Goal: Information Seeking & Learning: Find specific fact

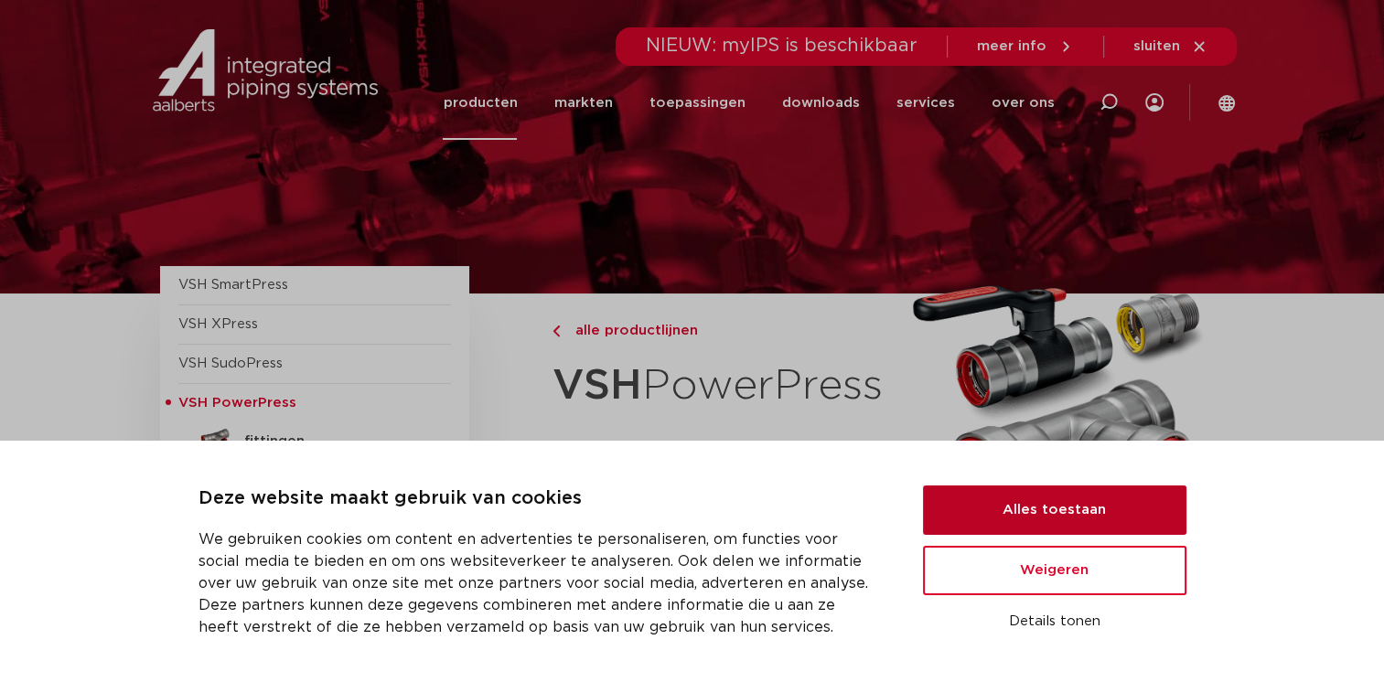
click at [981, 509] on button "Alles toestaan" at bounding box center [1054, 510] width 263 height 49
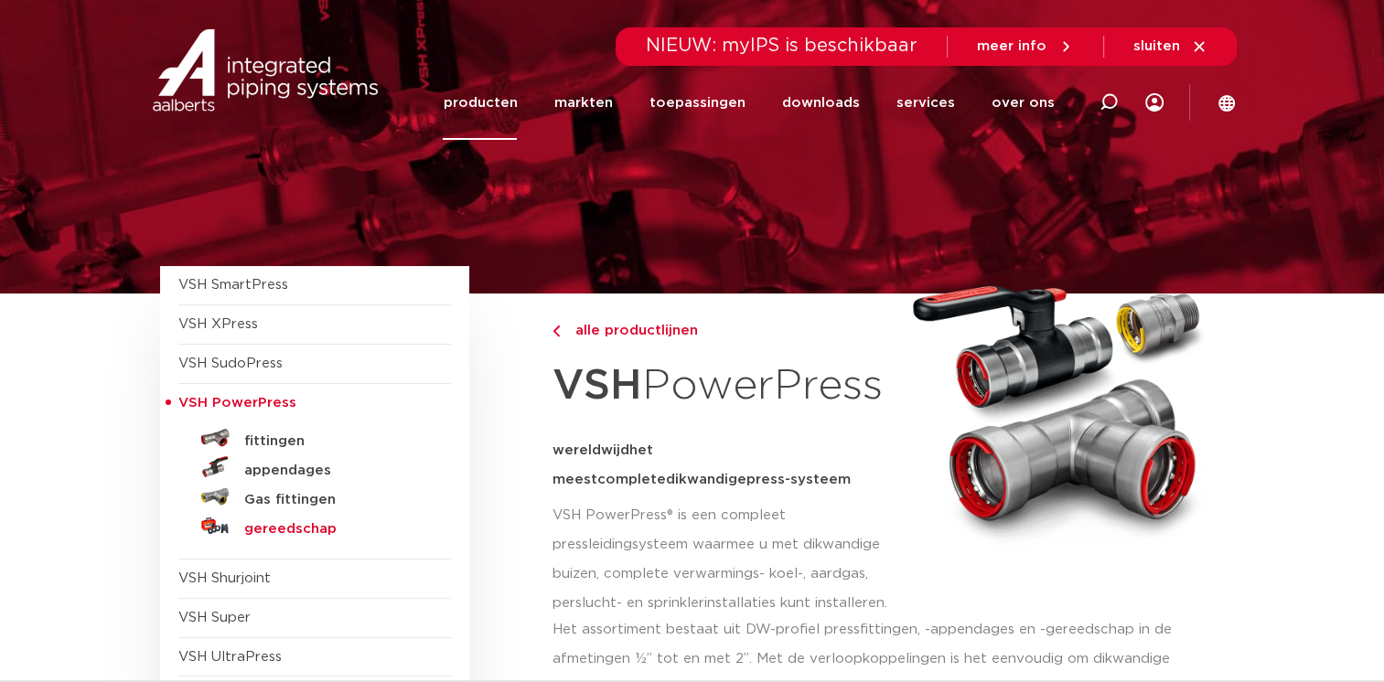
click at [284, 529] on h5 "gereedschap" at bounding box center [334, 529] width 181 height 16
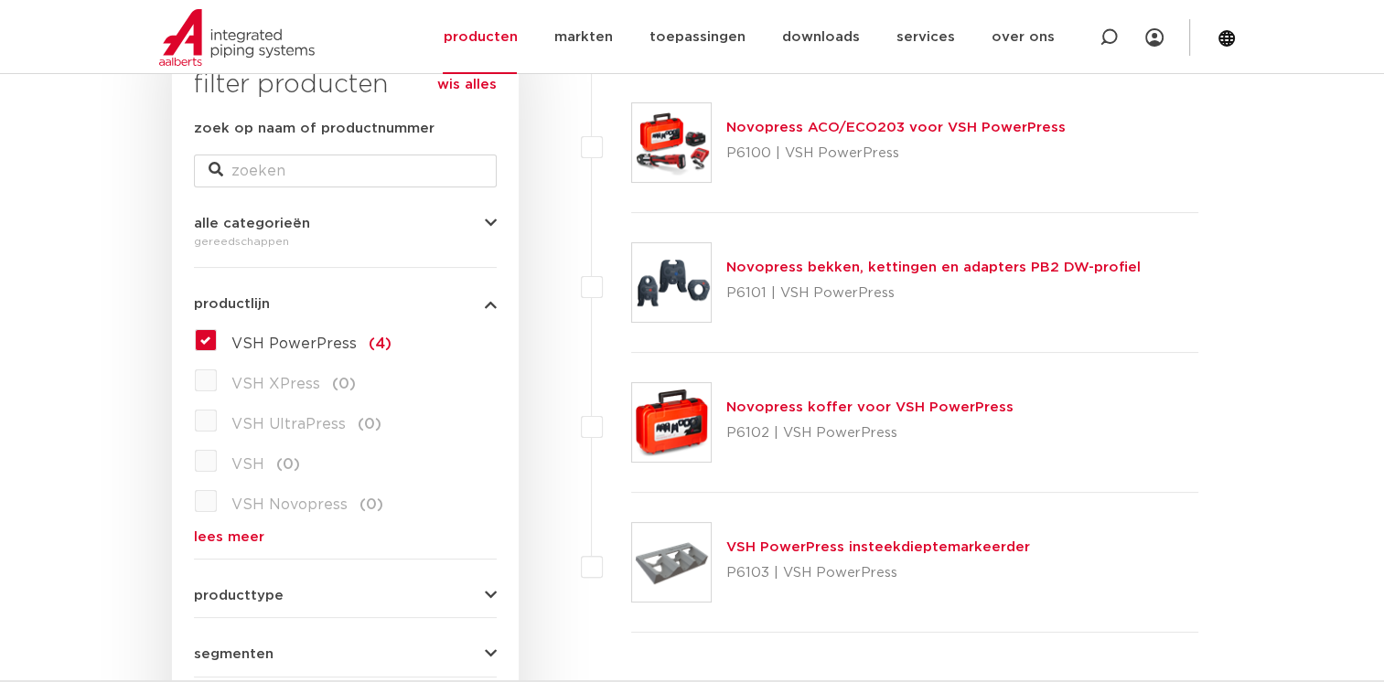
scroll to position [183, 0]
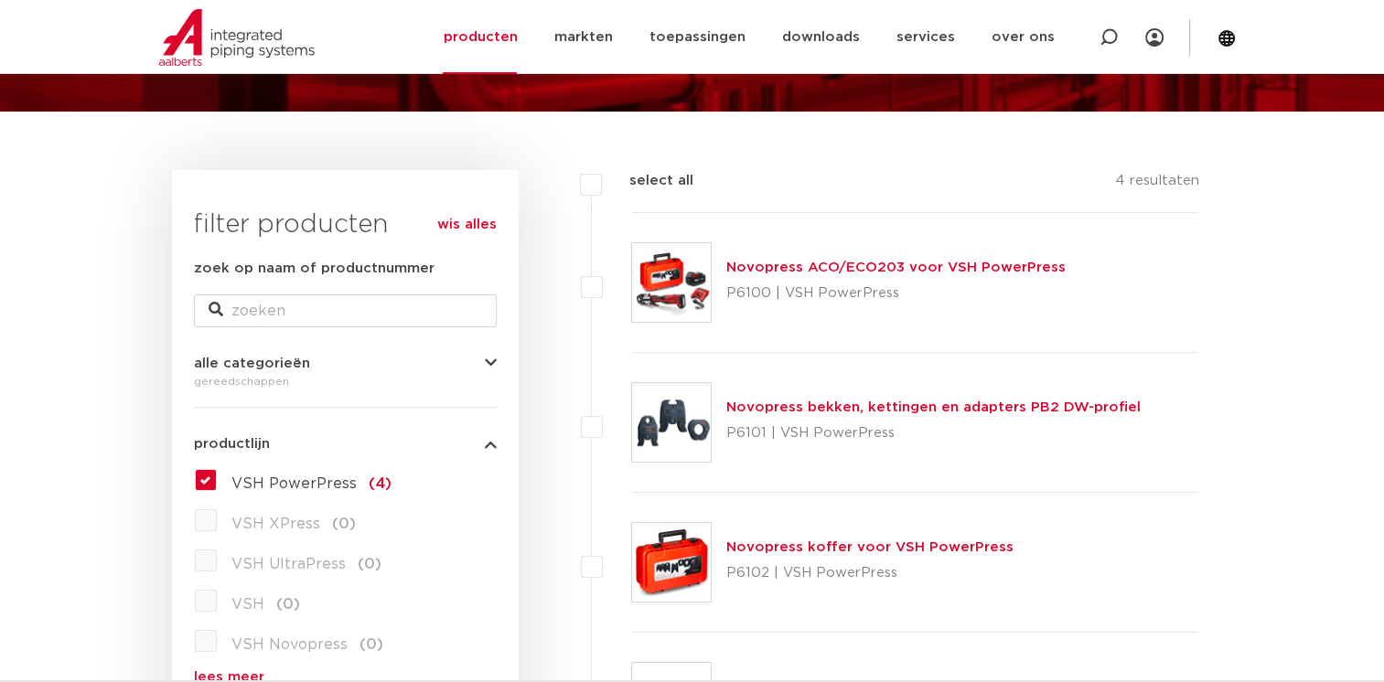
click at [910, 406] on link "Novopress bekken, kettingen en adapters PB2 DW-profiel" at bounding box center [933, 408] width 414 height 14
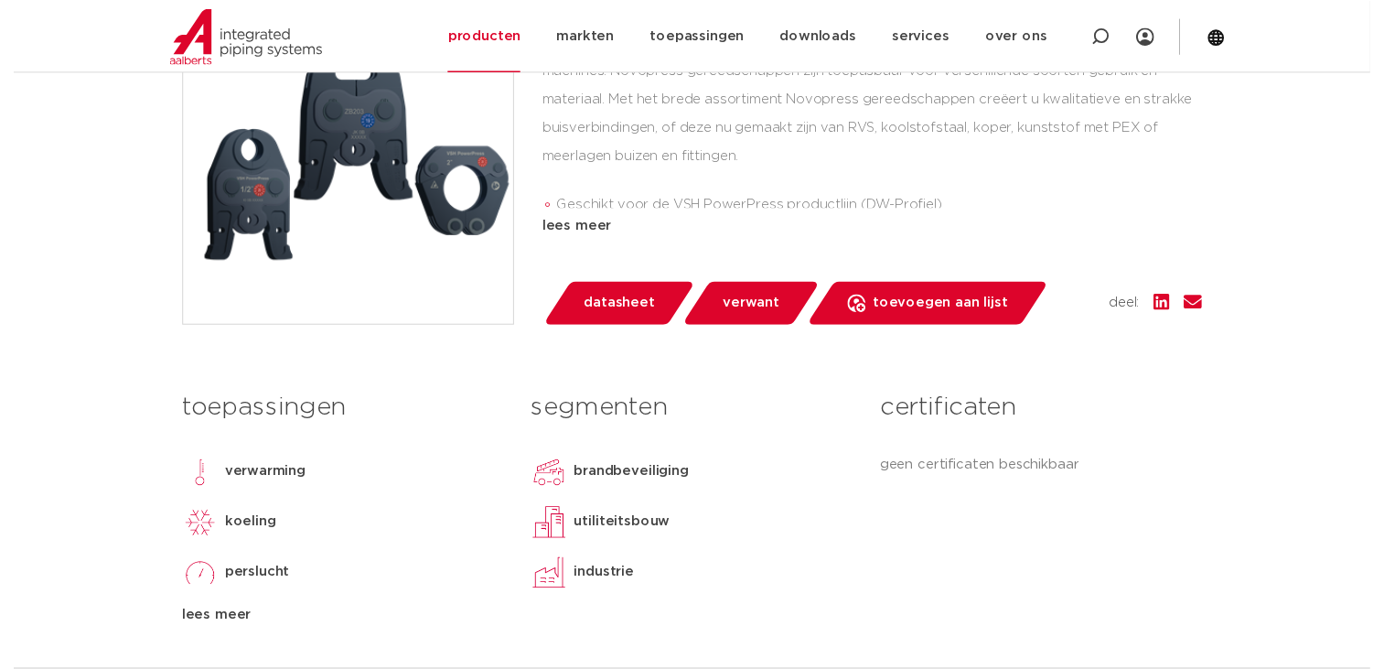
scroll to position [549, 0]
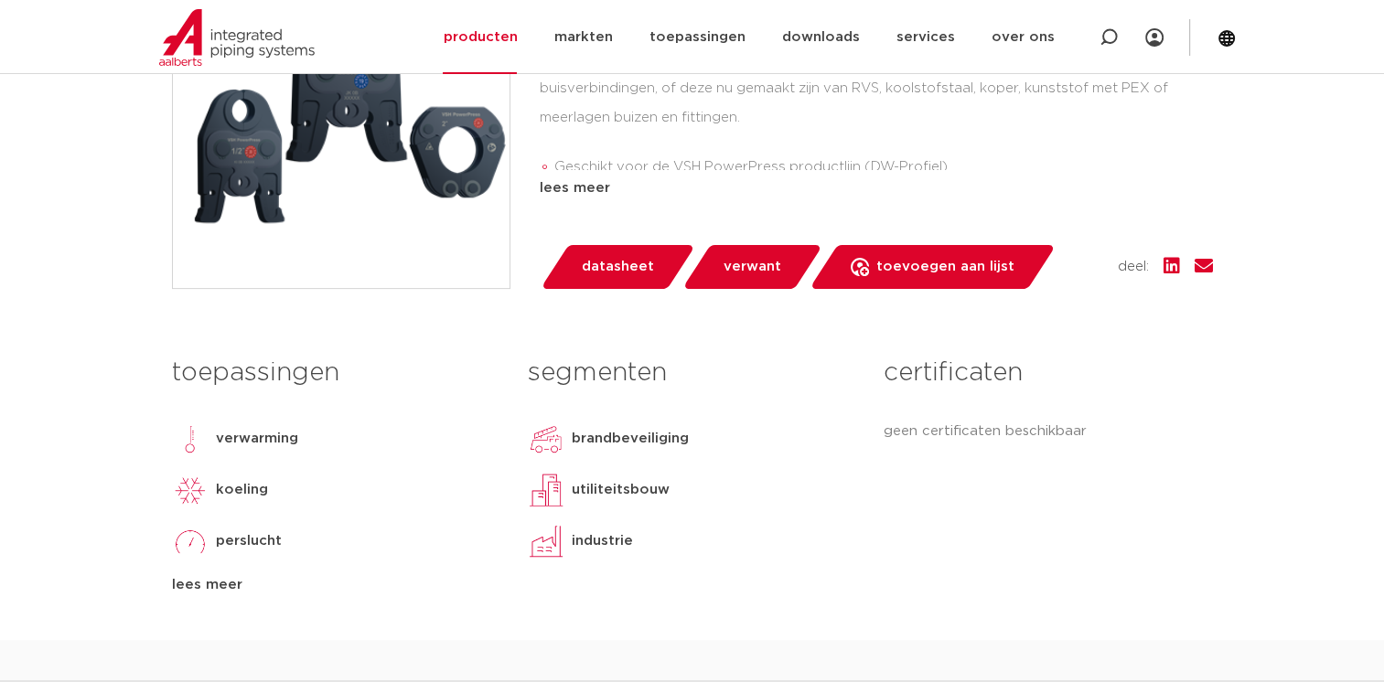
click at [615, 275] on span "datasheet" at bounding box center [618, 266] width 72 height 29
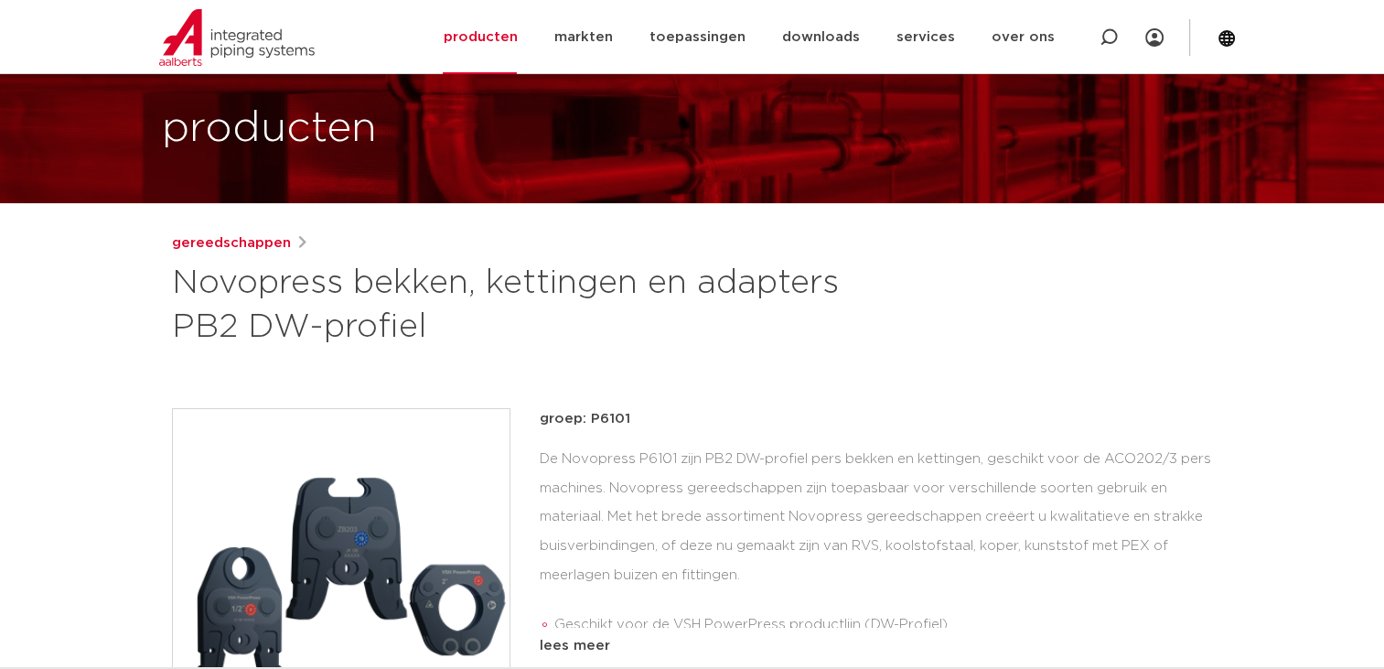
scroll to position [0, 0]
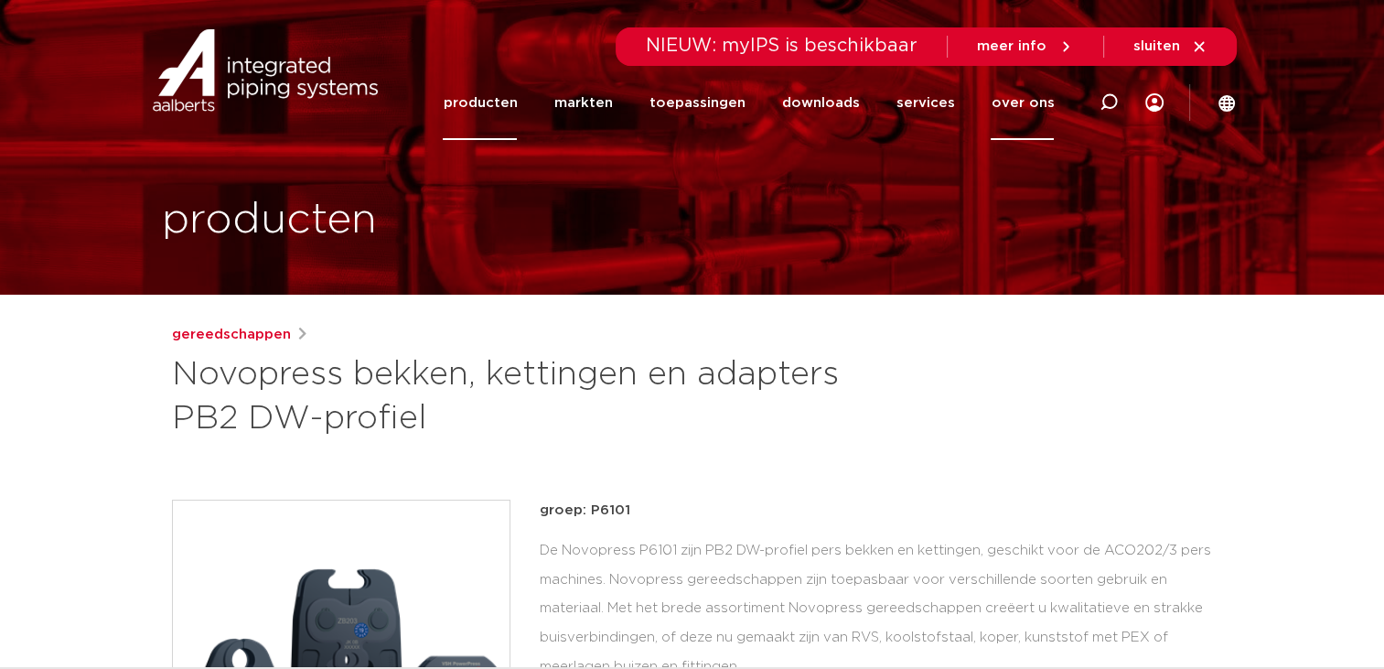
click at [1035, 103] on link "over ons" at bounding box center [1022, 103] width 63 height 74
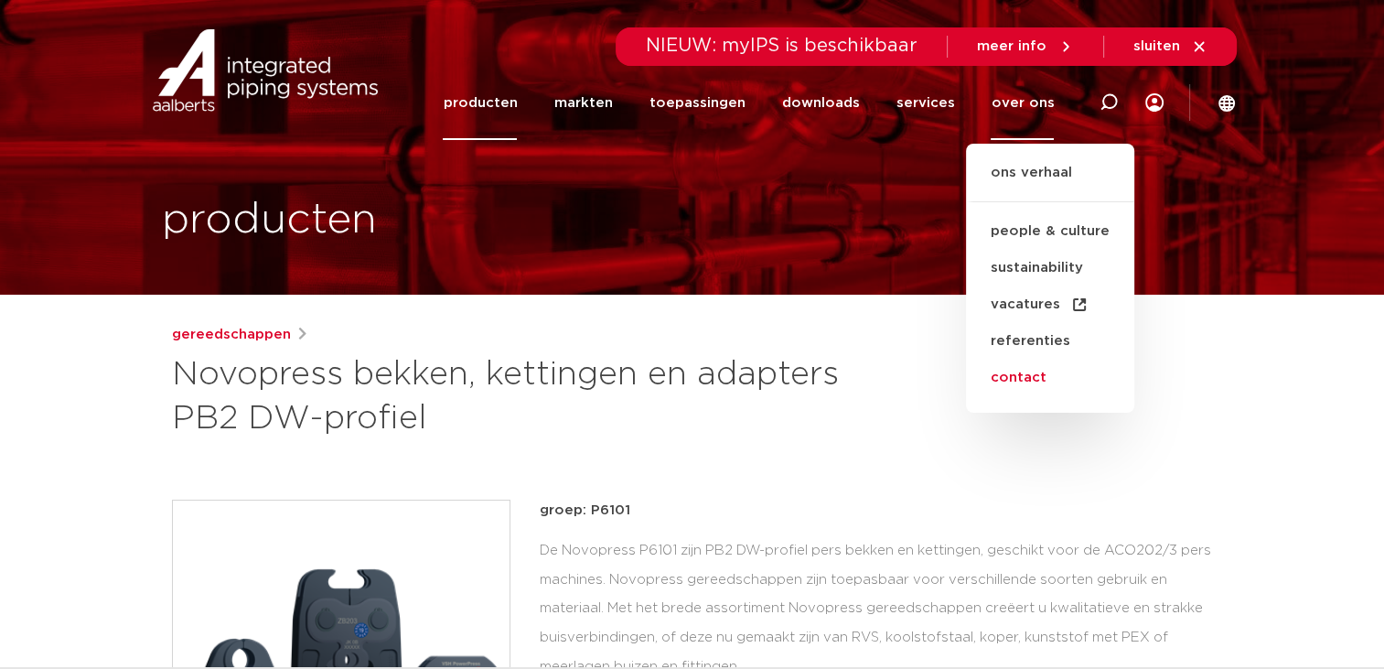
click at [992, 384] on link "contact" at bounding box center [1050, 377] width 168 height 37
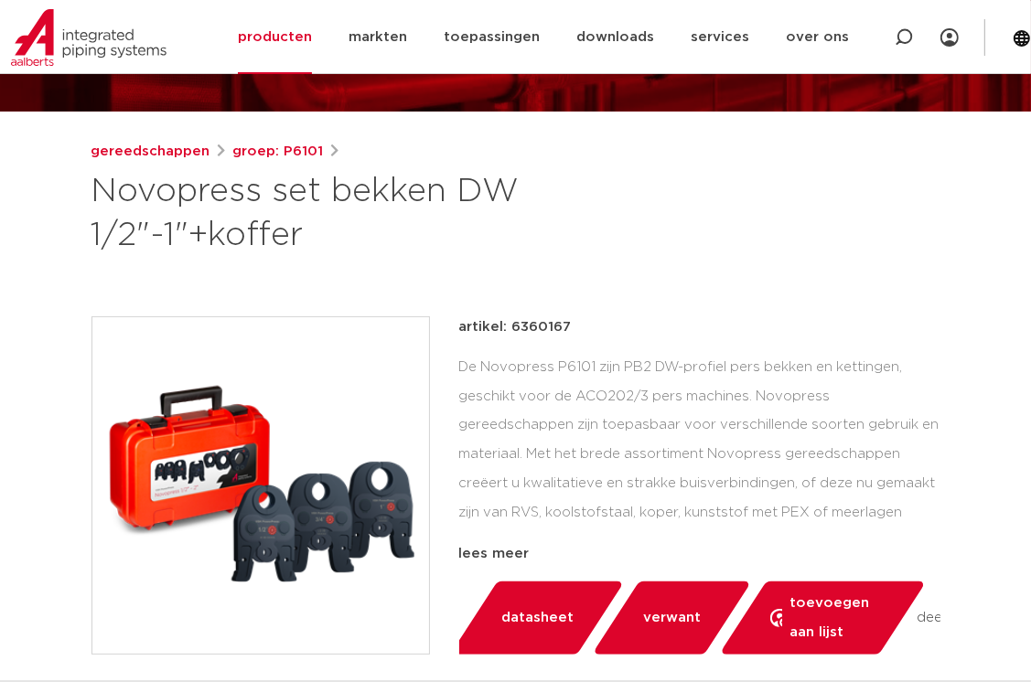
click at [615, 416] on div "De Novopress P6101 zijn PB2 DW-profiel pers bekken en kettingen, geschikt voor …" at bounding box center [699, 444] width 481 height 183
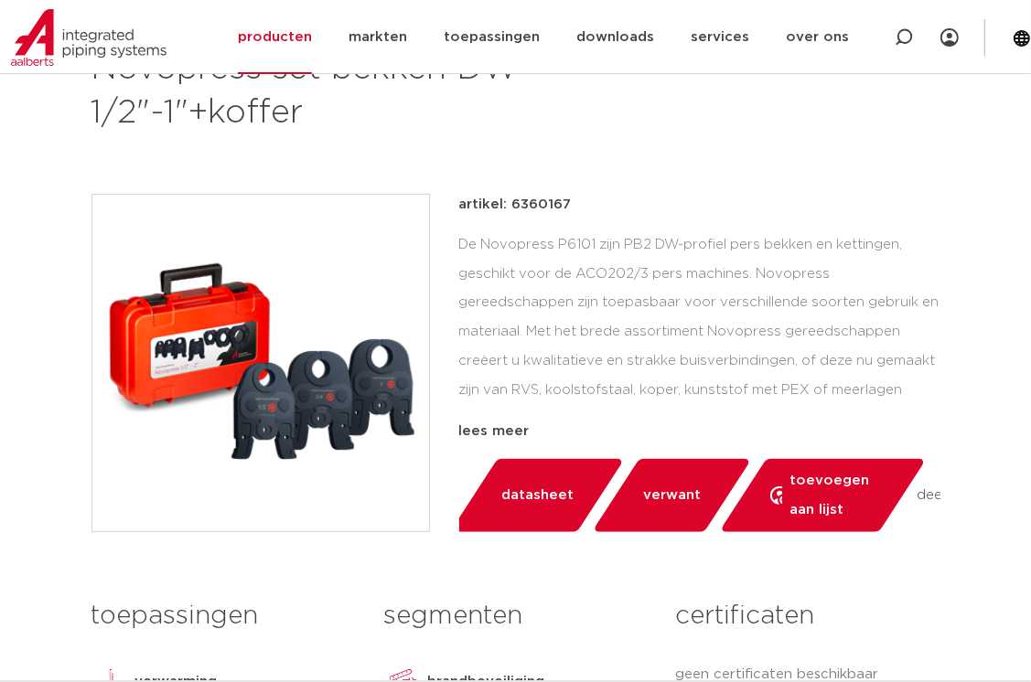
scroll to position [274, 0]
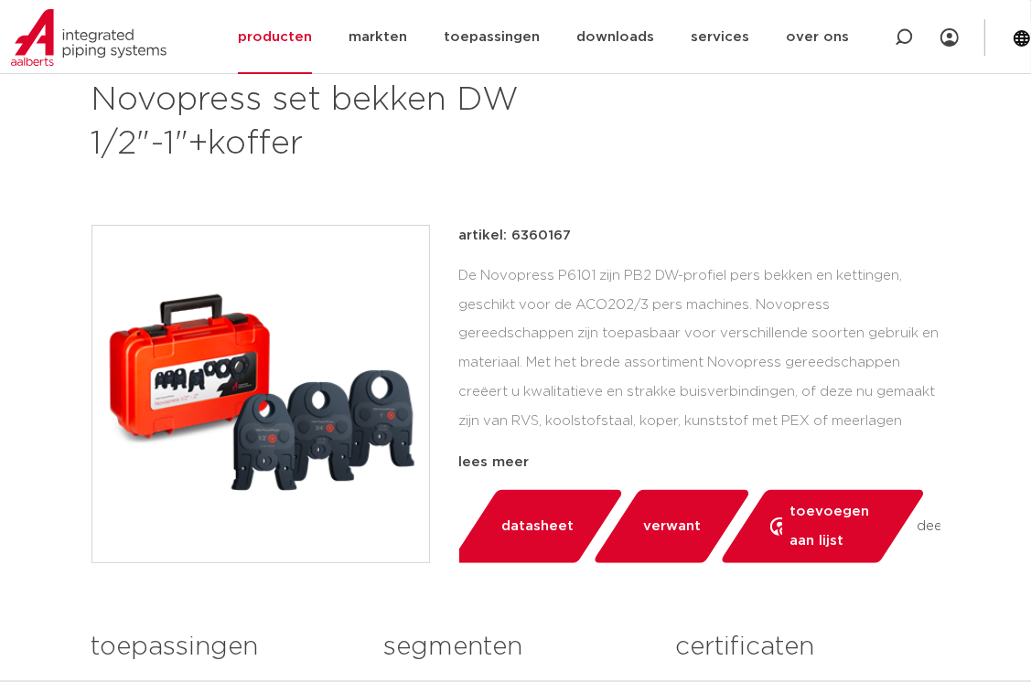
drag, startPoint x: 569, startPoint y: 240, endPoint x: 512, endPoint y: 240, distance: 56.7
click at [512, 240] on div "artikel: 6360167" at bounding box center [699, 236] width 481 height 22
copy p "6360167"
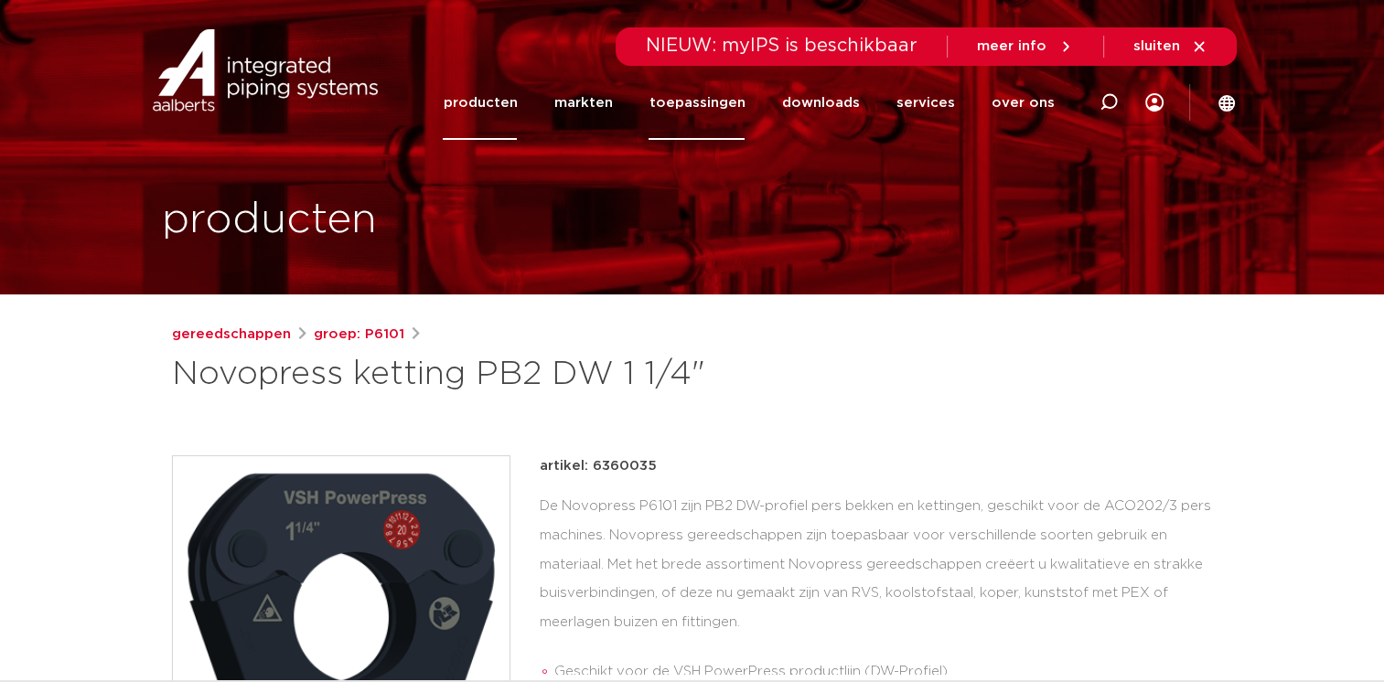
click at [716, 98] on link "toepassingen" at bounding box center [697, 103] width 96 height 74
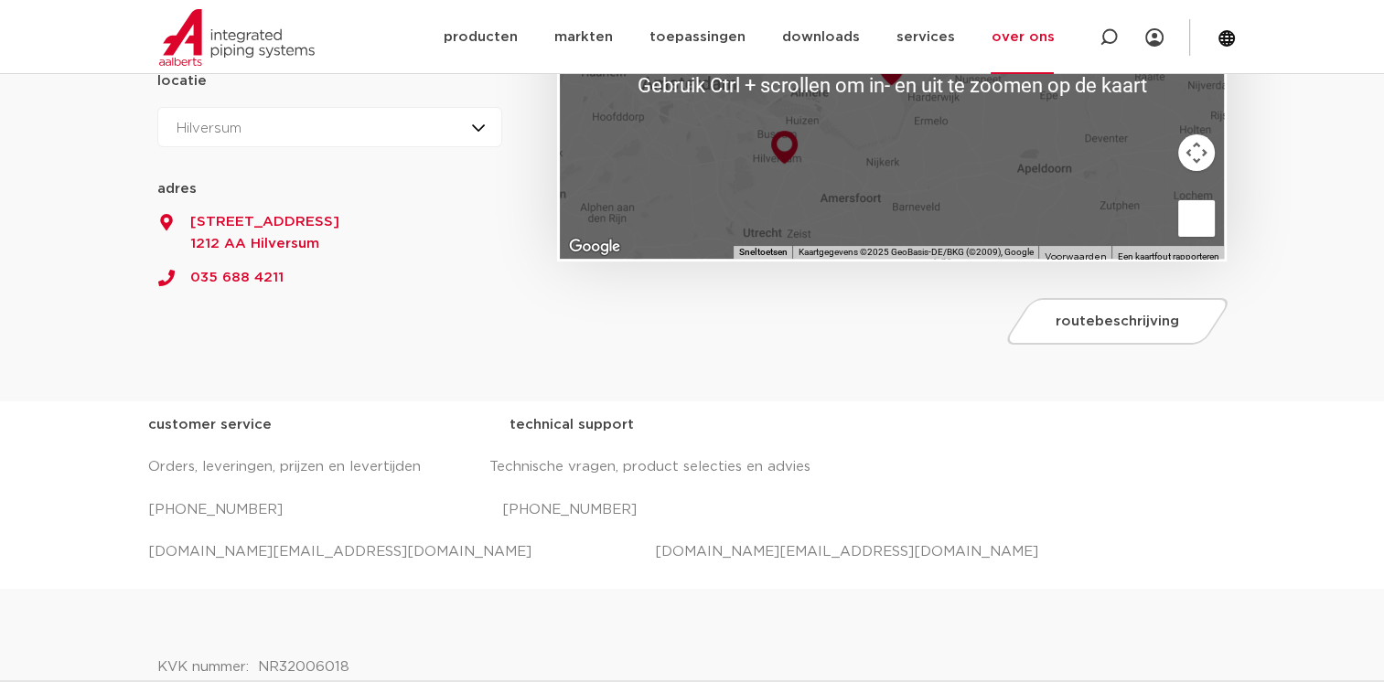
scroll to position [457, 0]
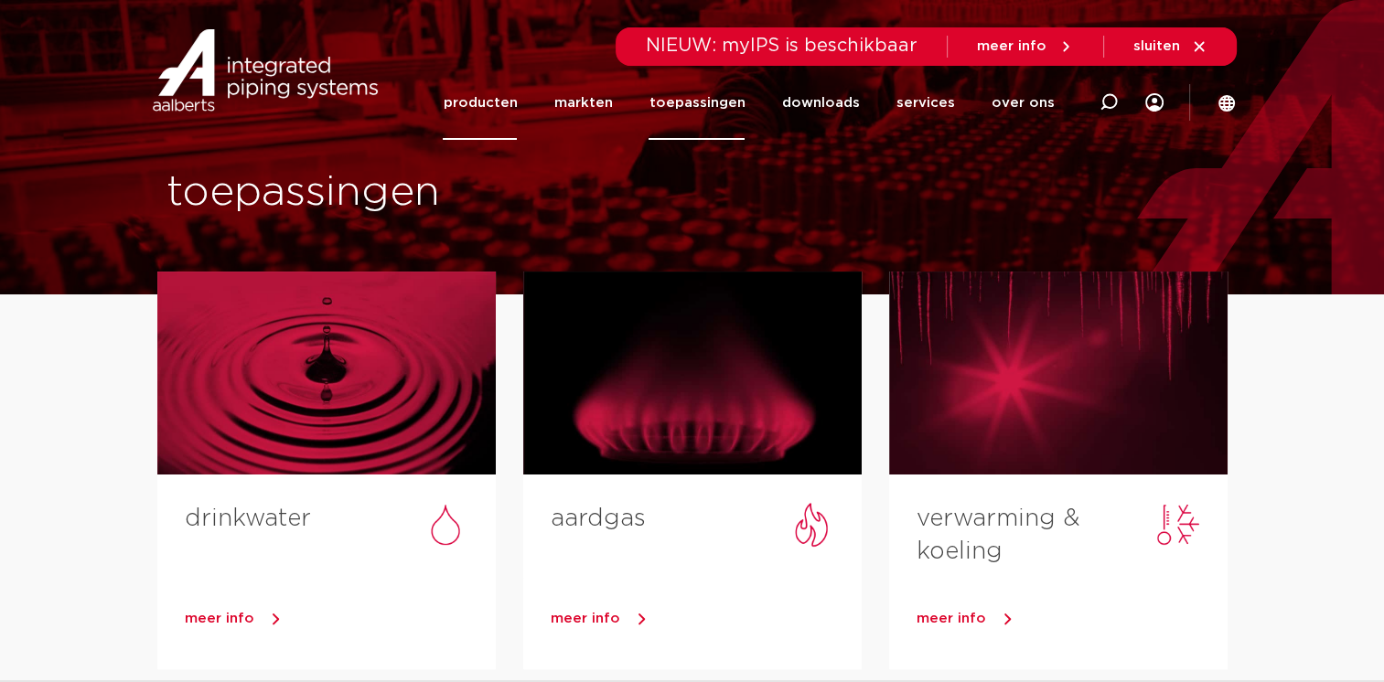
click at [517, 107] on link "producten" at bounding box center [480, 103] width 74 height 74
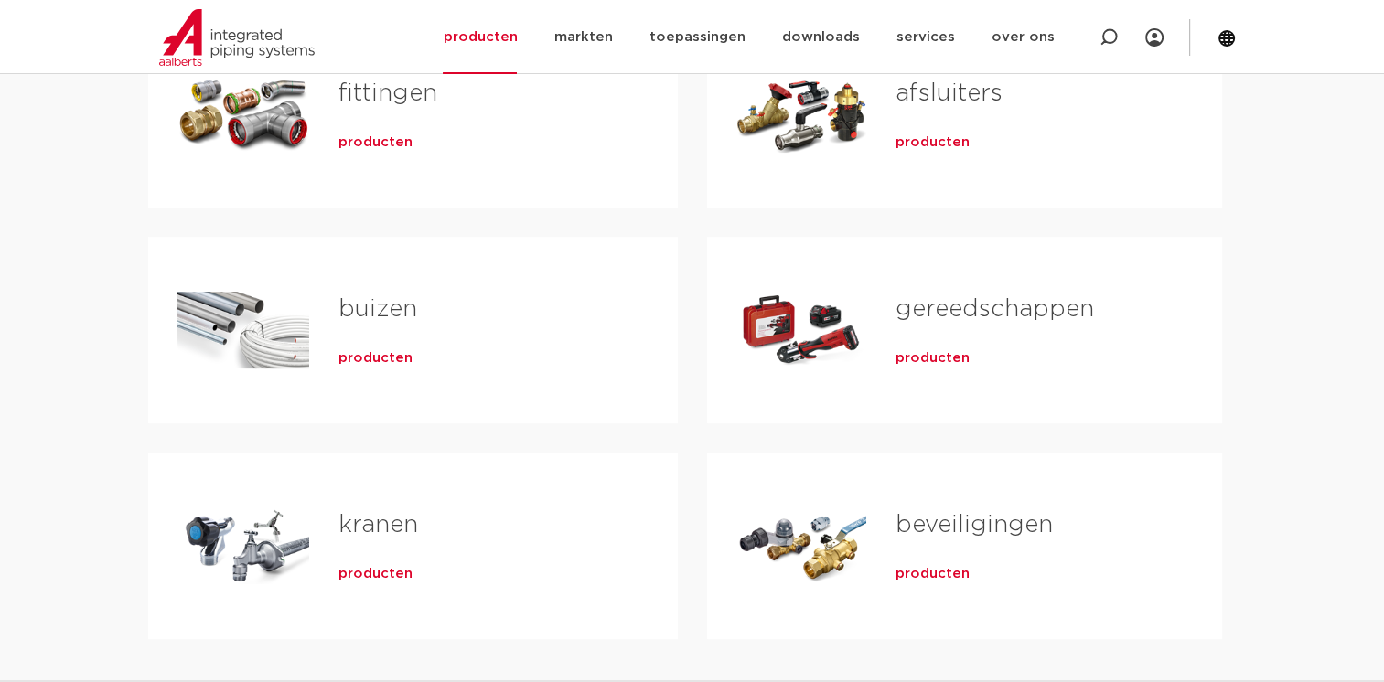
scroll to position [457, 0]
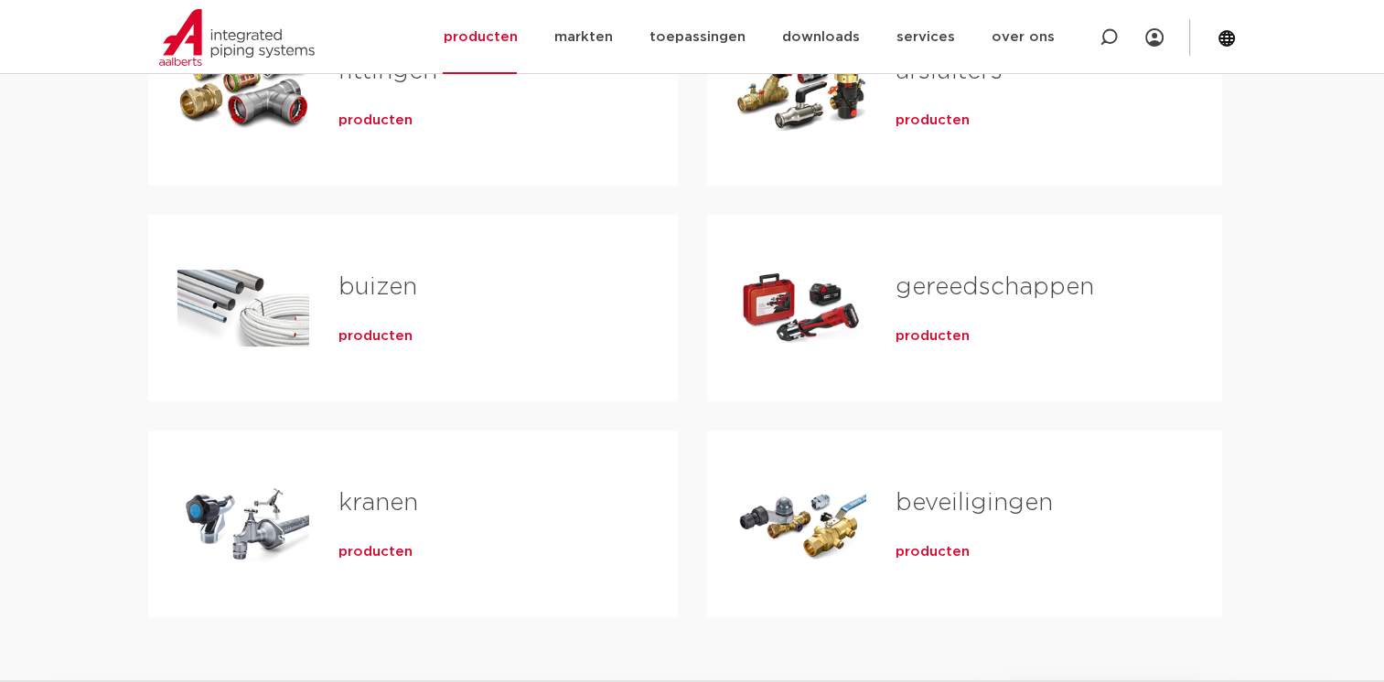
click at [901, 335] on span "producten" at bounding box center [932, 336] width 74 height 18
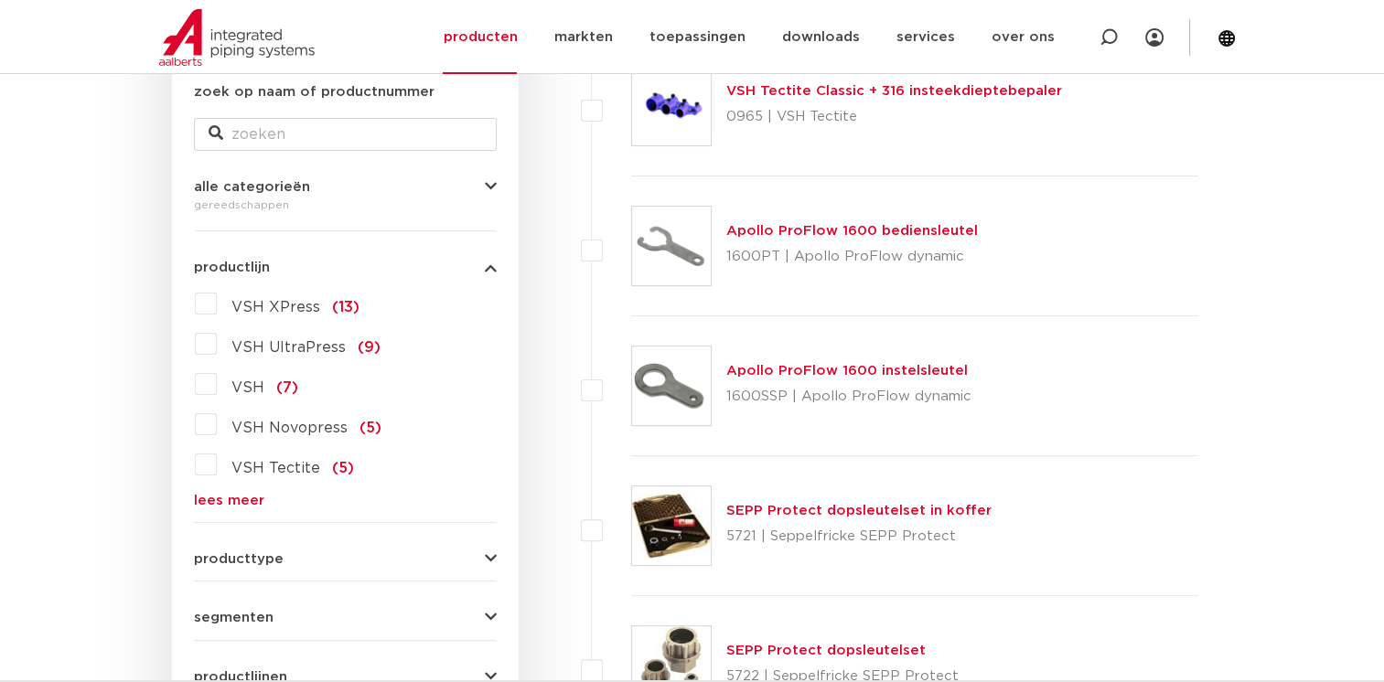
scroll to position [366, 0]
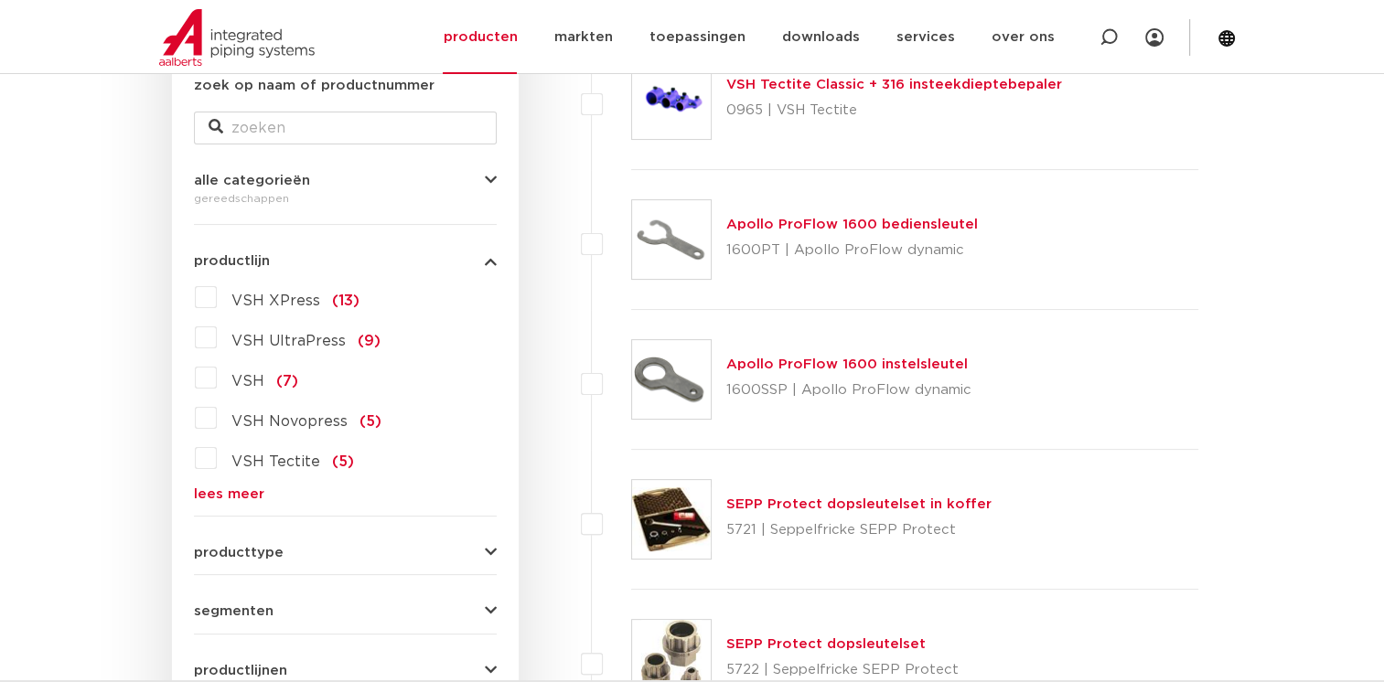
click at [215, 501] on link "lees meer" at bounding box center [345, 495] width 303 height 14
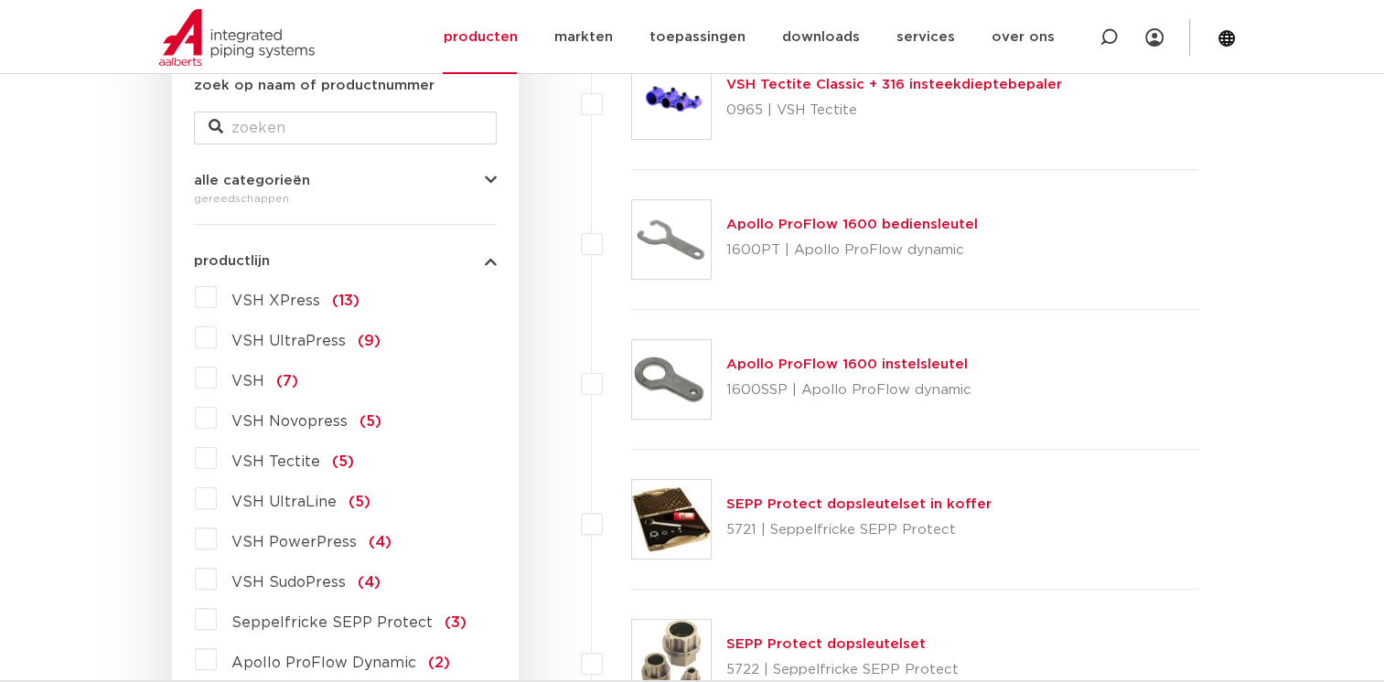
click at [299, 535] on span "VSH PowerPress" at bounding box center [293, 542] width 125 height 15
click at [0, 0] on input "VSH PowerPress (4)" at bounding box center [0, 0] width 0 height 0
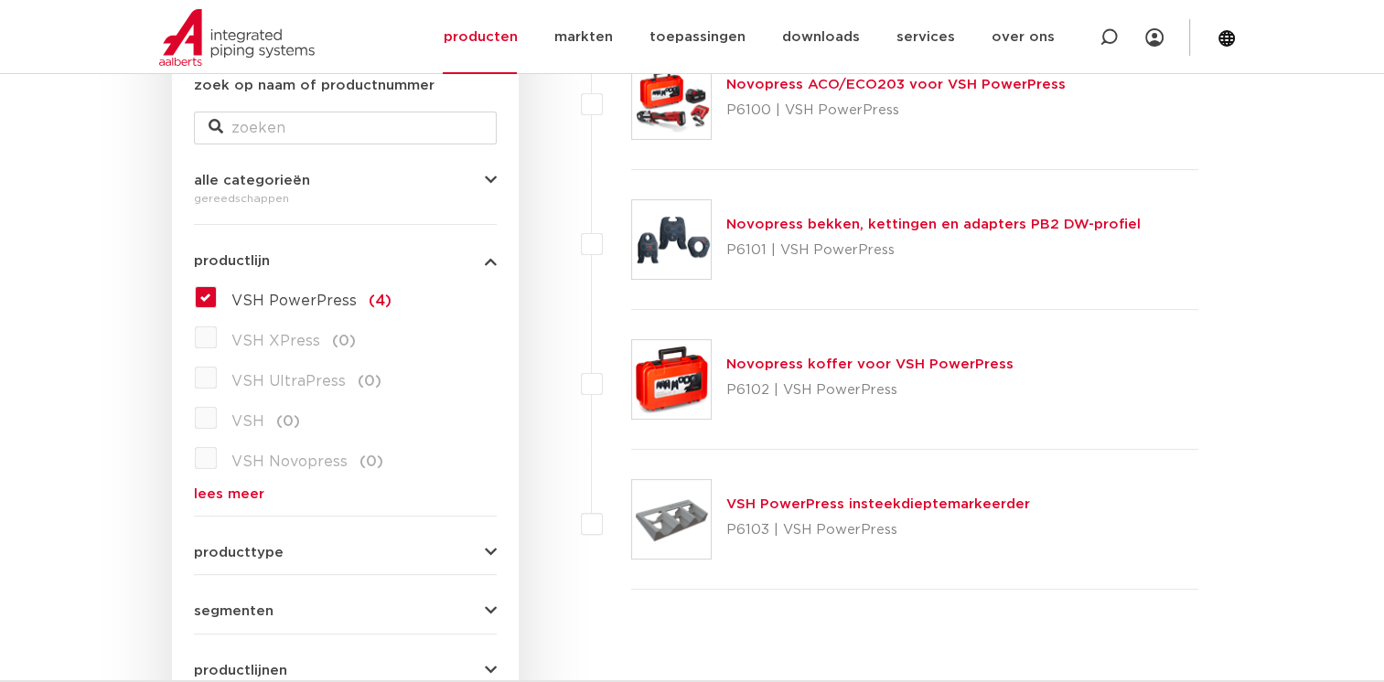
scroll to position [366, 0]
click at [895, 218] on link "Novopress bekken, kettingen en adapters PB2 DW-profiel" at bounding box center [933, 225] width 414 height 14
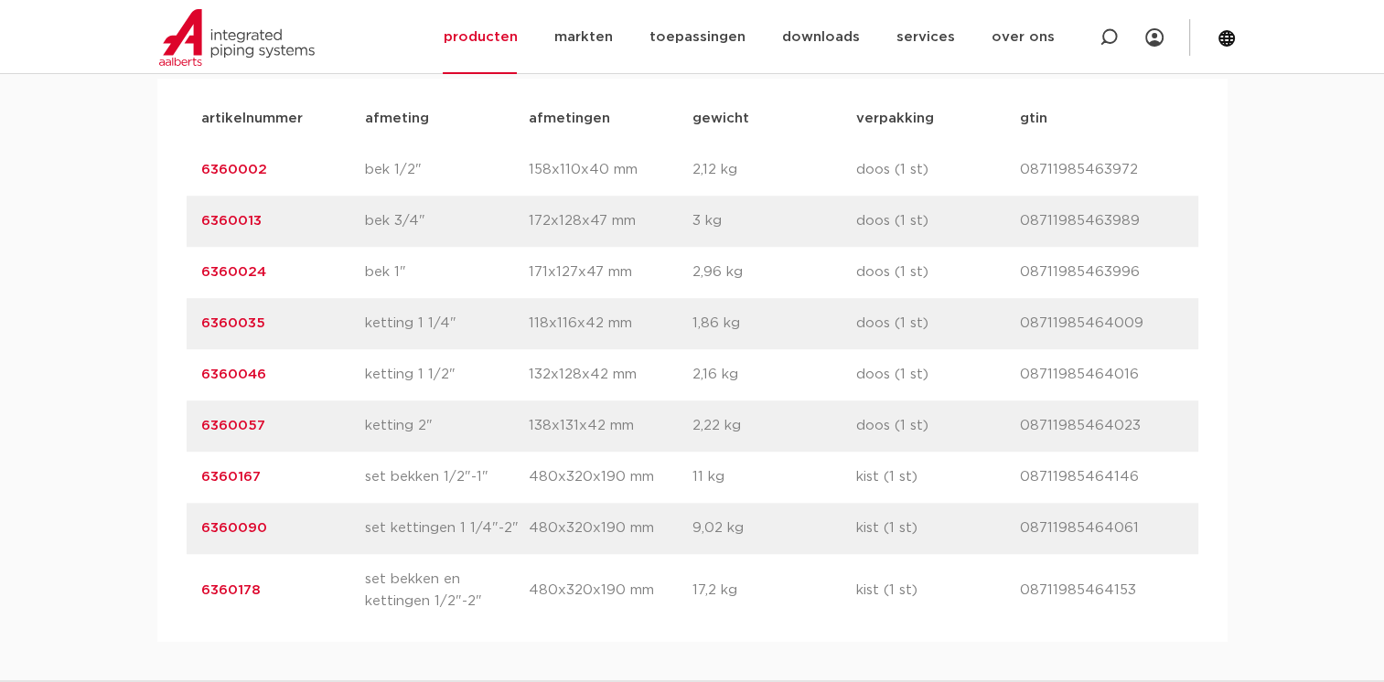
scroll to position [1281, 0]
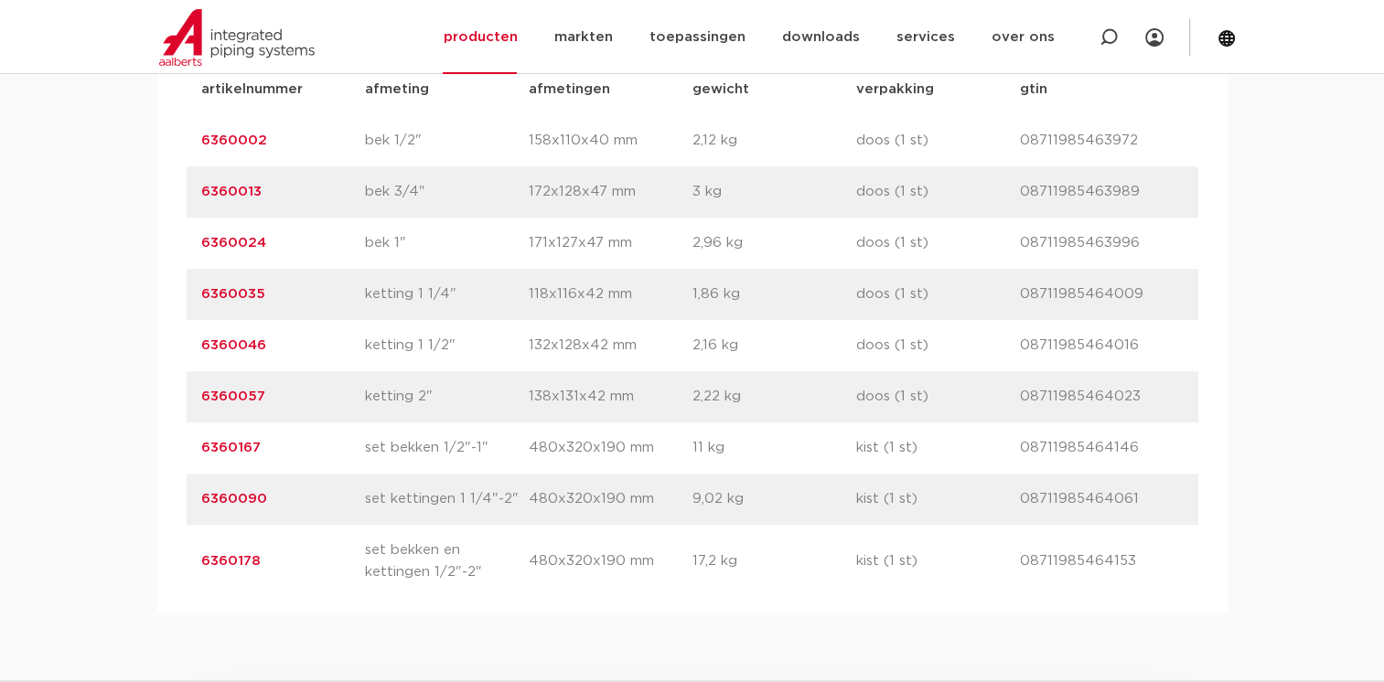
drag, startPoint x: 1142, startPoint y: 285, endPoint x: 1005, endPoint y: 295, distance: 136.6
click at [1005, 295] on div "artikelnummer 6360035 afmeting ketting 1 1/4" [GEOGRAPHIC_DATA] 118x116x42 mm g…" at bounding box center [693, 294] width 1012 height 51
copy div "gtin 08711985464009"
drag, startPoint x: 1132, startPoint y: 448, endPoint x: 1006, endPoint y: 469, distance: 128.0
click at [1006, 469] on div "artikelnummer 6360167 afmeting set bekken 1/2"-1" [GEOGRAPHIC_DATA] 480x320x190…" at bounding box center [693, 448] width 1012 height 51
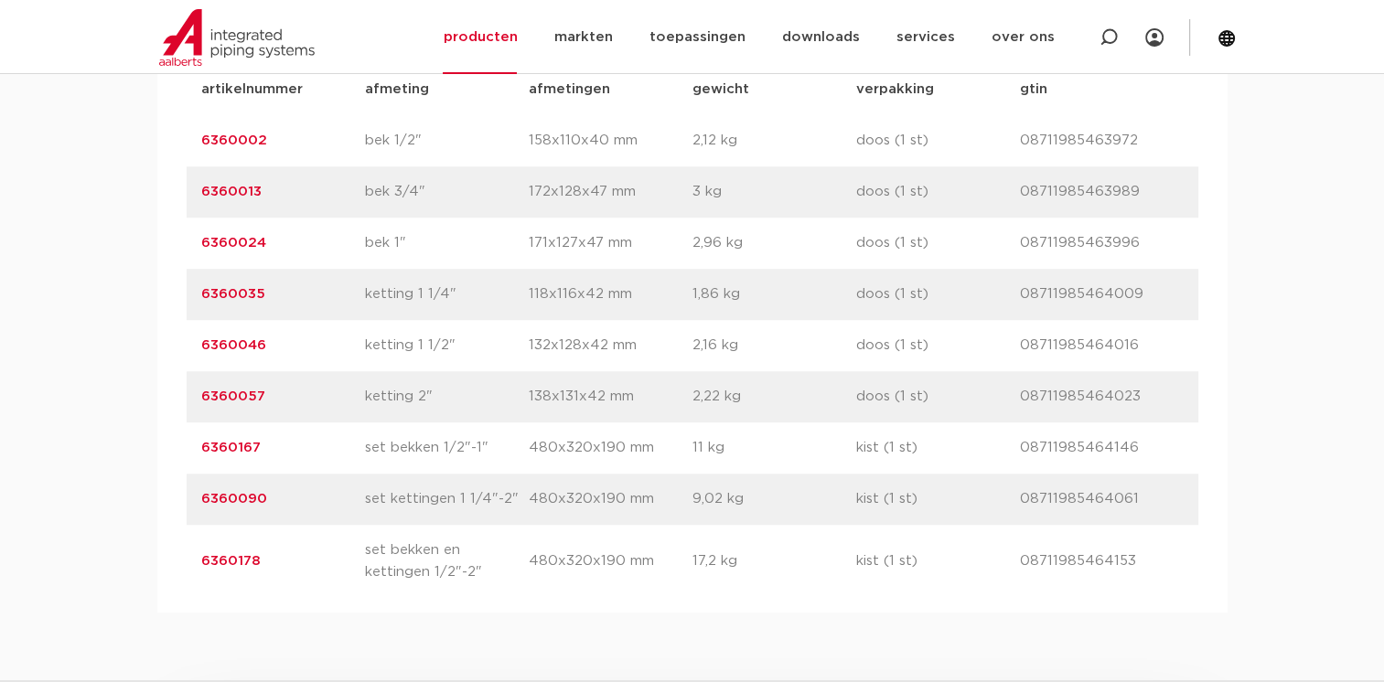
click at [1139, 564] on p "08711985464153" at bounding box center [1102, 562] width 164 height 22
drag, startPoint x: 1136, startPoint y: 564, endPoint x: 1021, endPoint y: 554, distance: 115.7
click at [1021, 554] on p "08711985464153" at bounding box center [1102, 562] width 164 height 22
copy p "08711985464153"
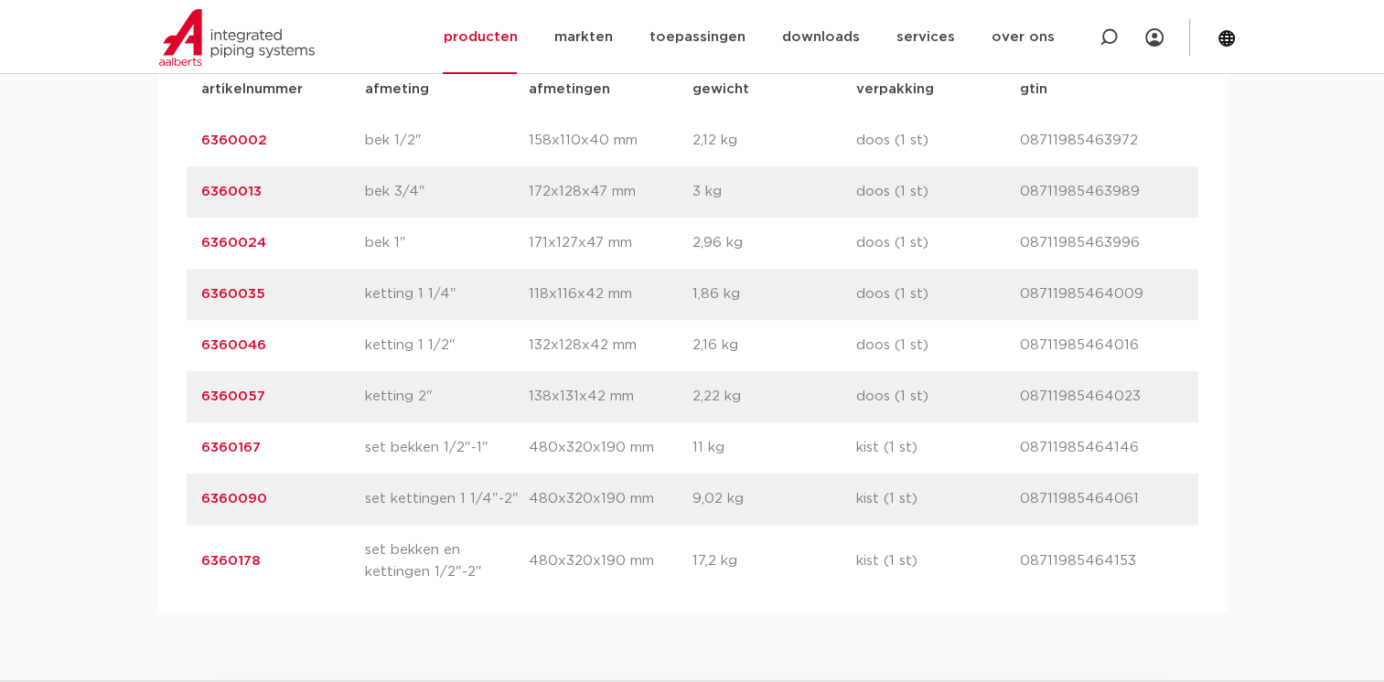
drag, startPoint x: 1134, startPoint y: 565, endPoint x: 1012, endPoint y: 582, distance: 123.7
click at [1012, 582] on div "artikelnummer 6360178 afmeting set bekken en kettingen 1/2"-2" [GEOGRAPHIC_DATA…" at bounding box center [693, 561] width 1012 height 73
copy div "gtin 08711985464153"
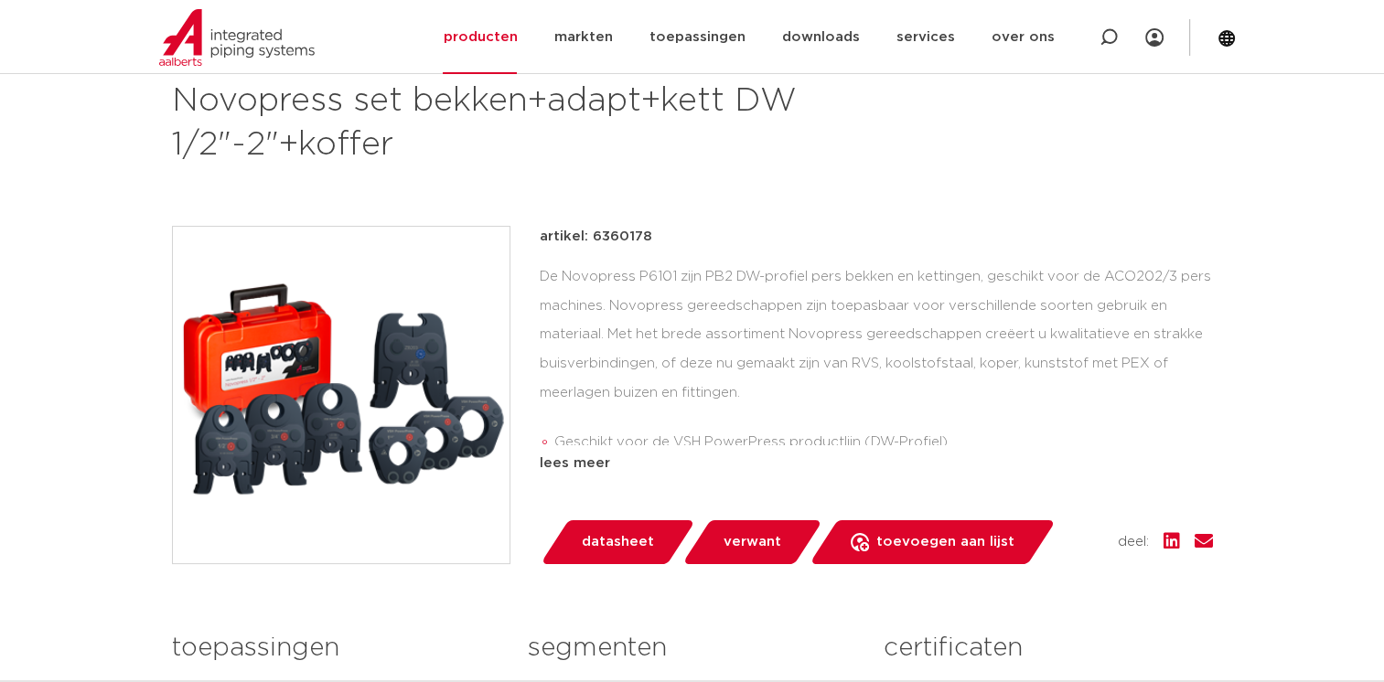
scroll to position [274, 0]
click at [574, 466] on div "lees meer" at bounding box center [876, 463] width 673 height 22
